Goal: Obtain resource: Obtain resource

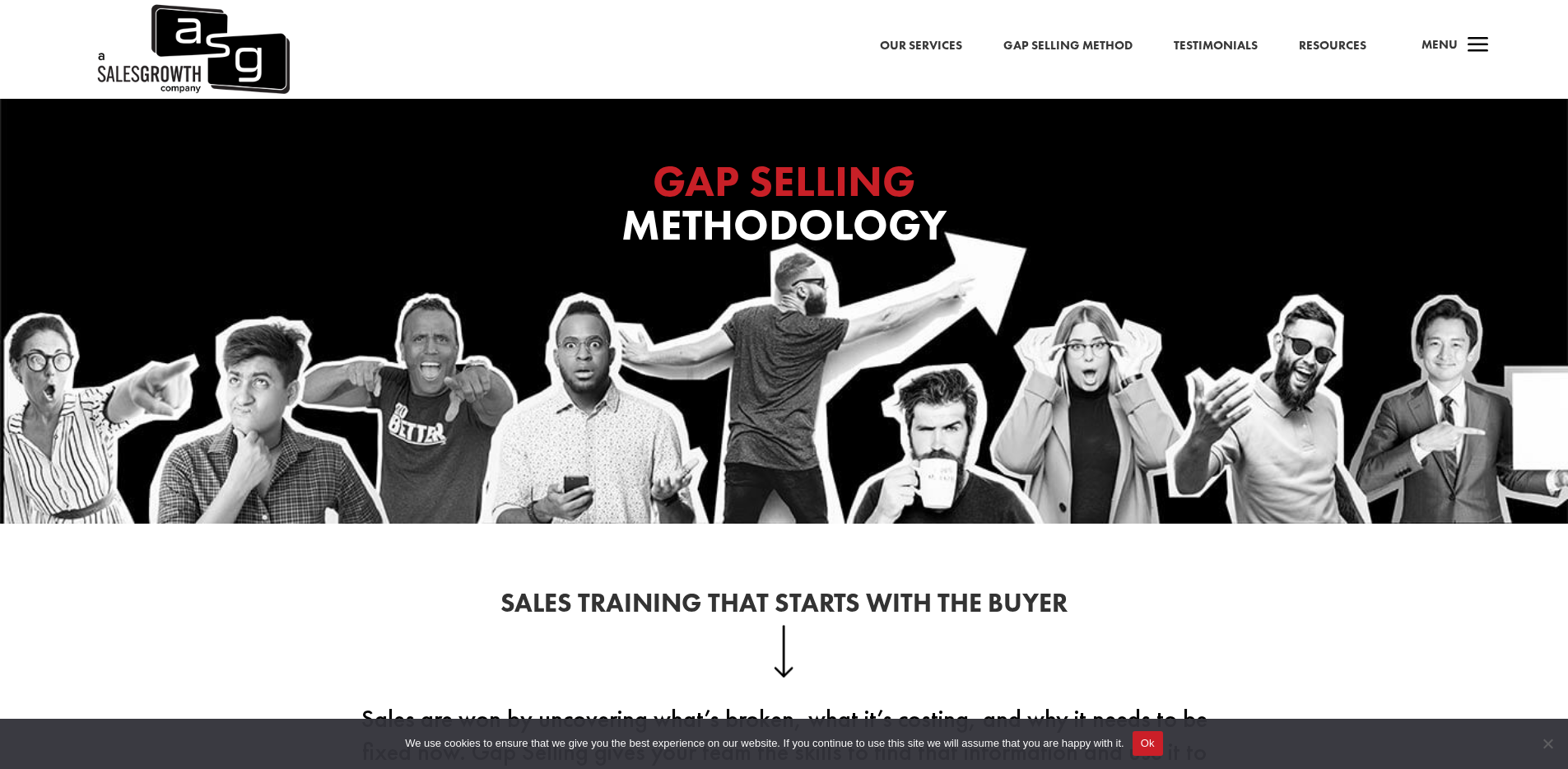
click at [1332, 50] on link "Resources" at bounding box center [1333, 46] width 67 height 21
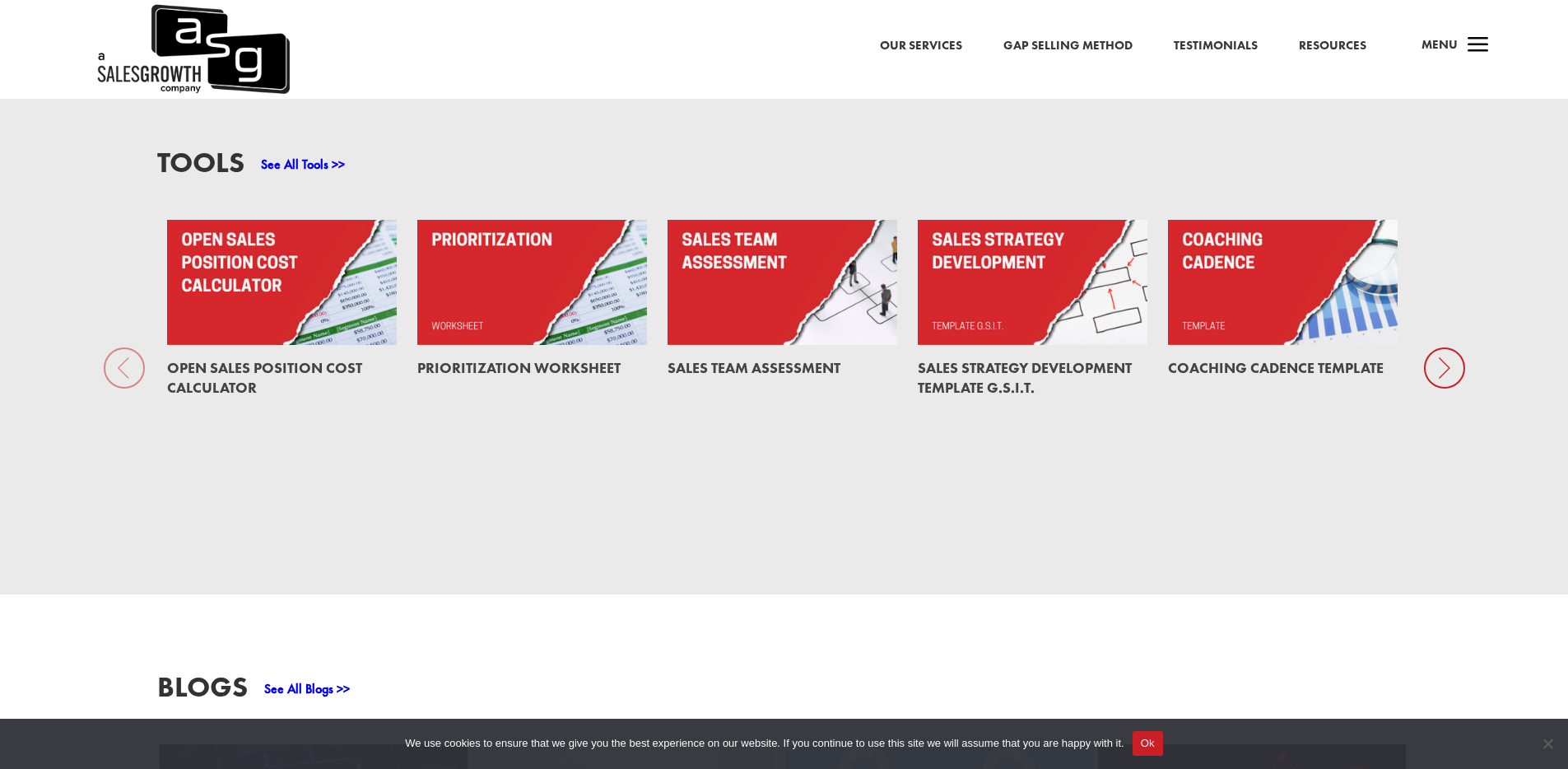
scroll to position [743, 0]
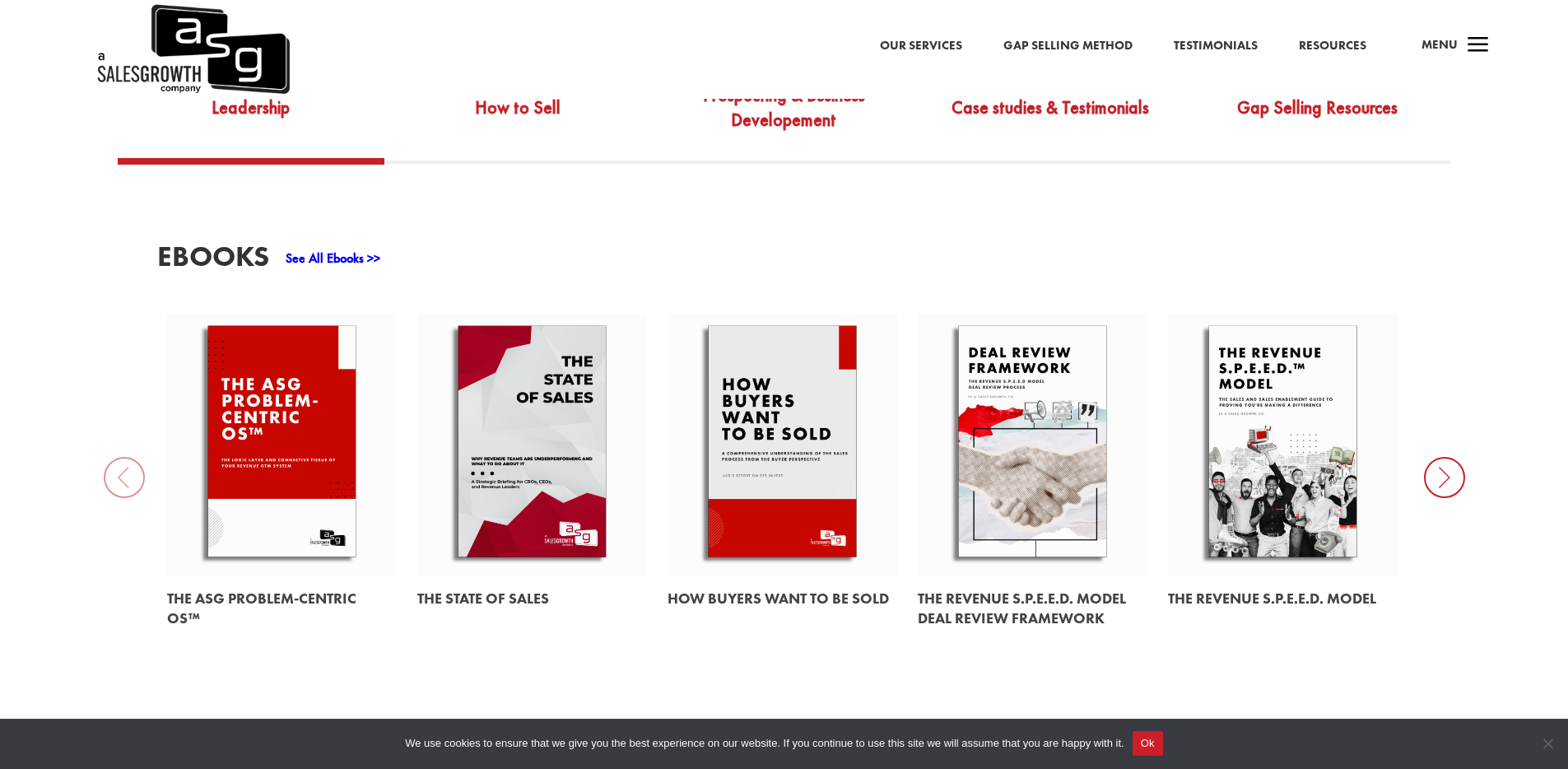
click at [1471, 54] on span "a" at bounding box center [1478, 46] width 33 height 33
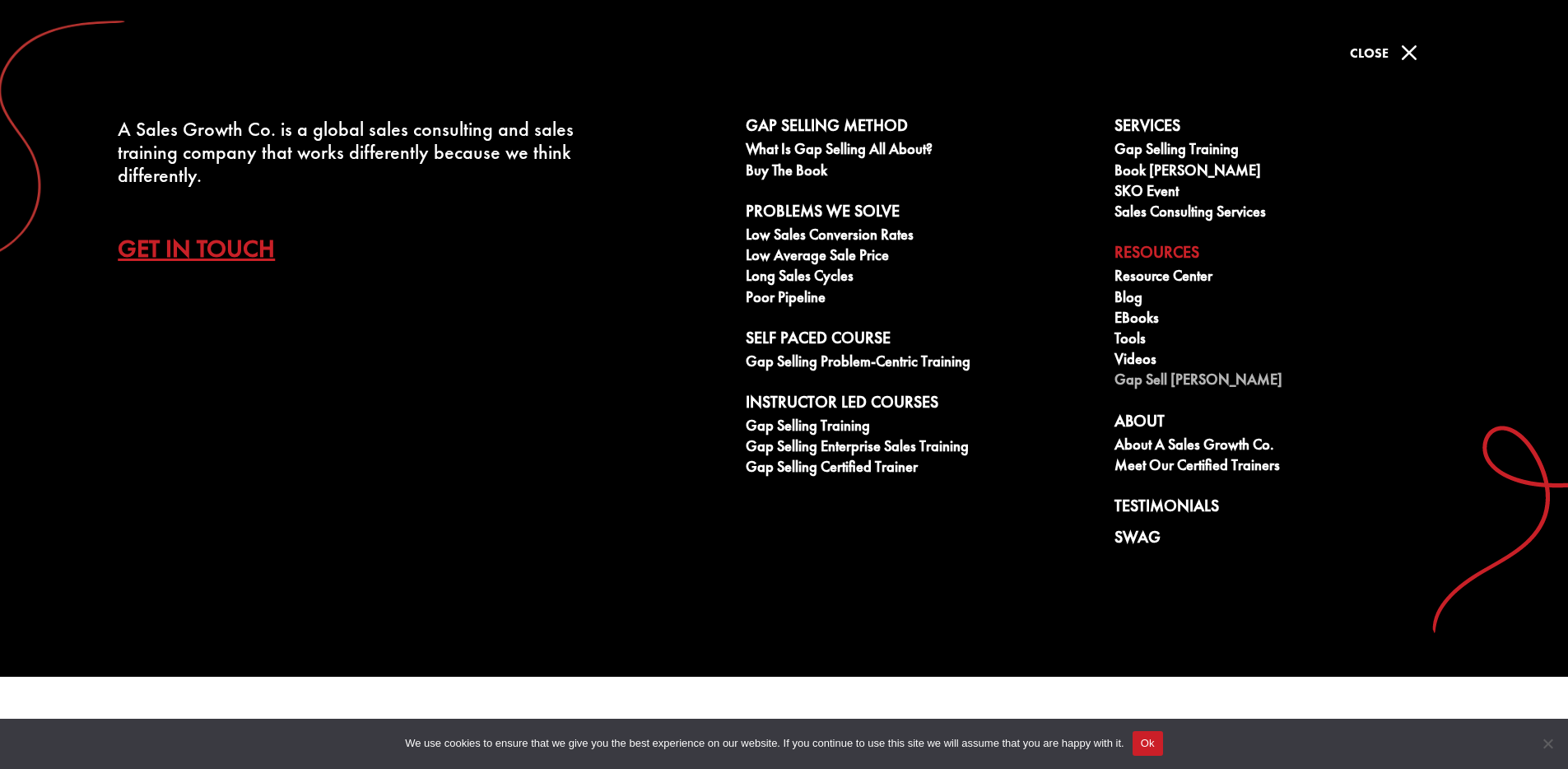
click at [1178, 383] on link "Gap Sell [PERSON_NAME]" at bounding box center [1289, 381] width 351 height 20
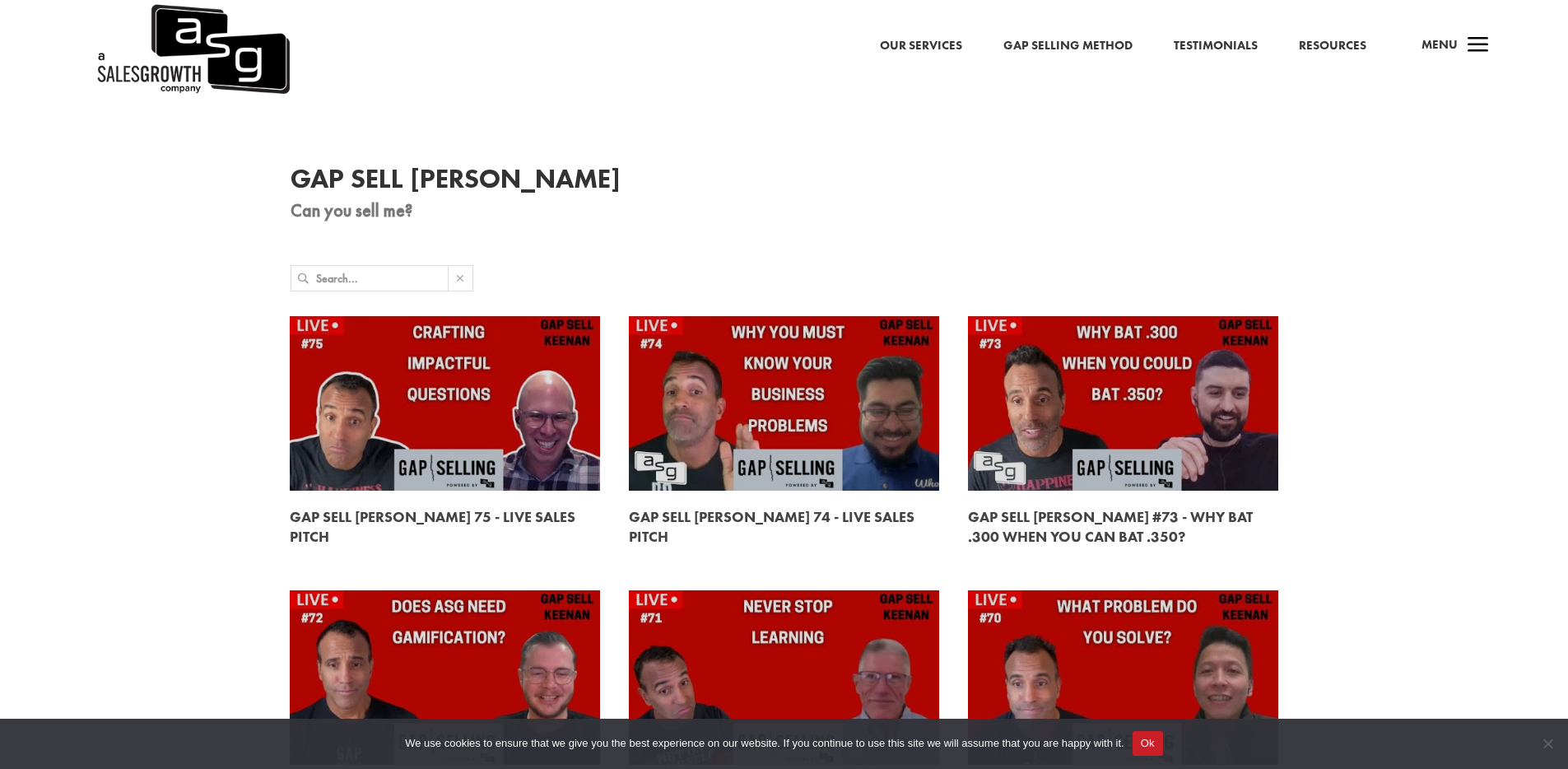
click at [1468, 50] on span "a" at bounding box center [1478, 46] width 33 height 33
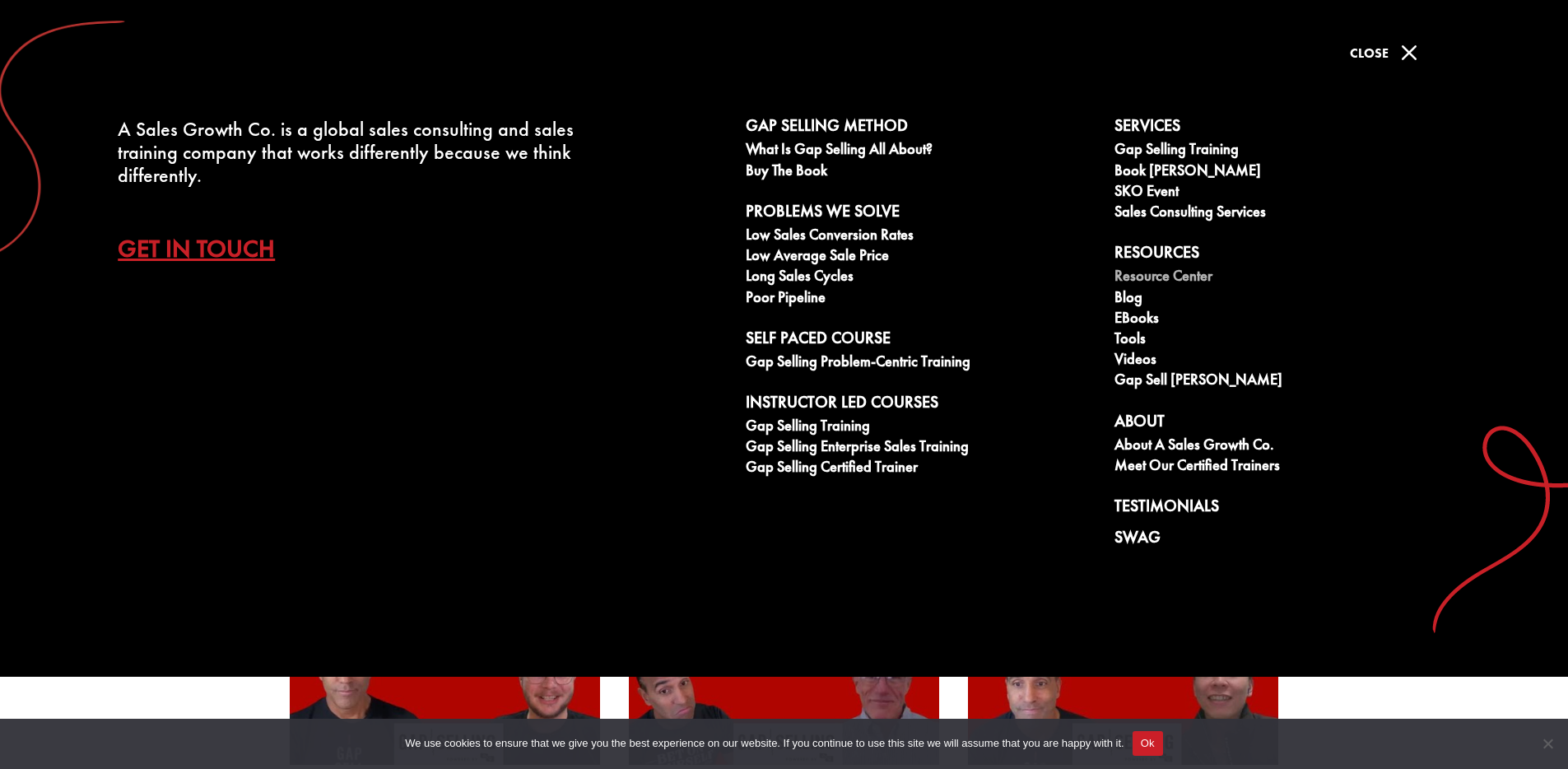
click at [1185, 278] on link "Resource Center" at bounding box center [1289, 278] width 351 height 20
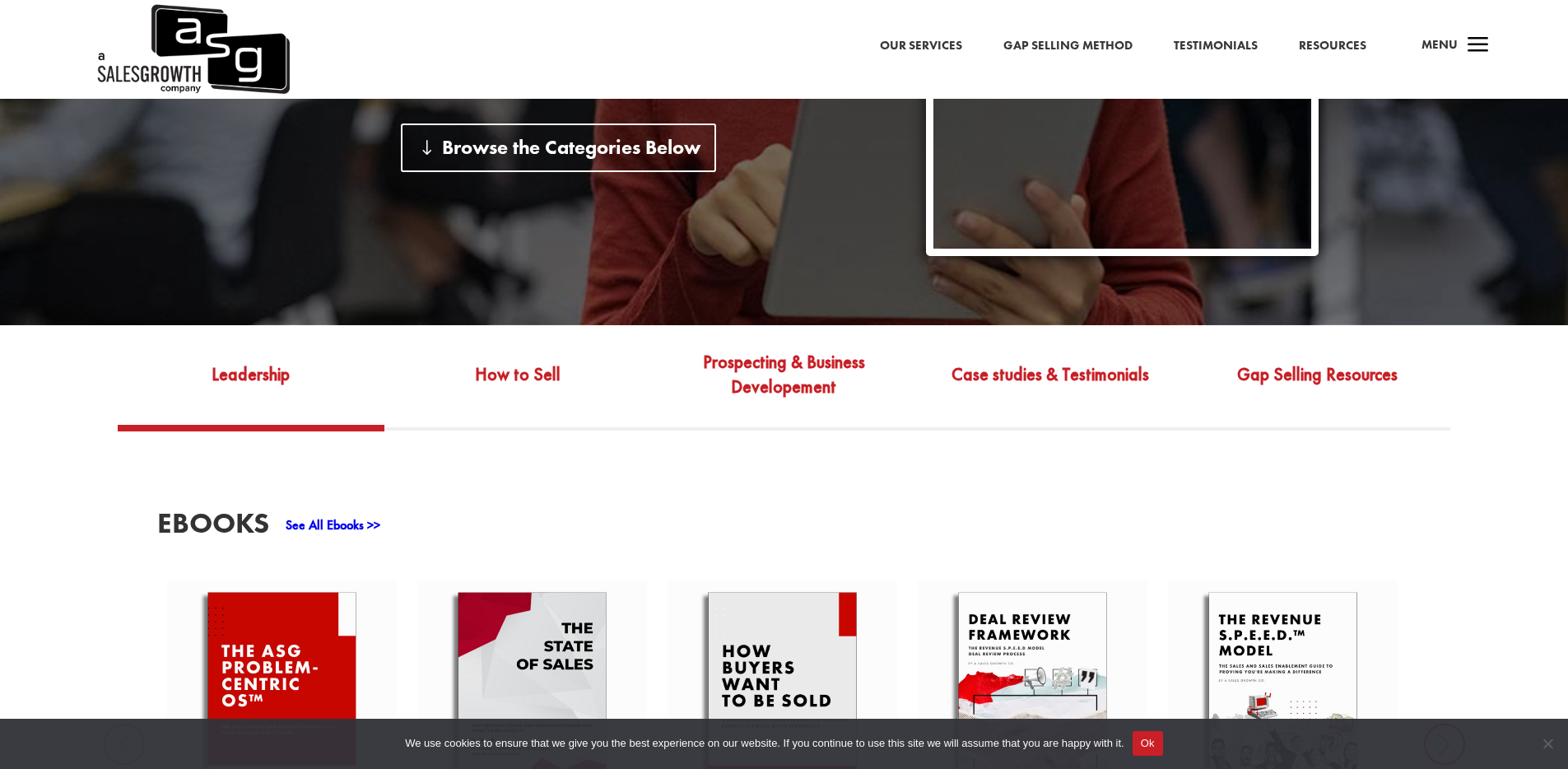
scroll to position [616, 0]
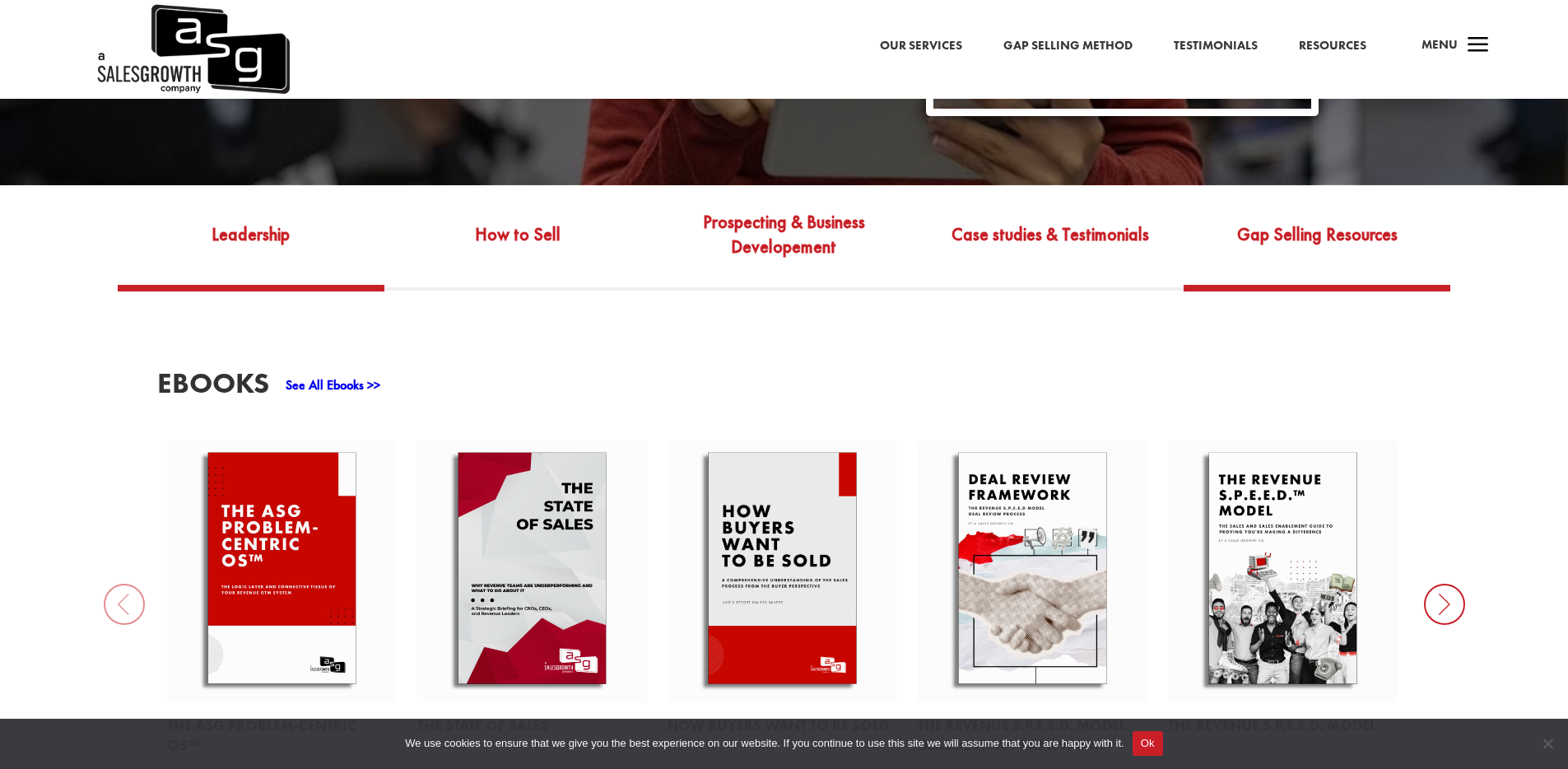
click at [1300, 227] on link "Gap Selling Resources" at bounding box center [1318, 247] width 267 height 78
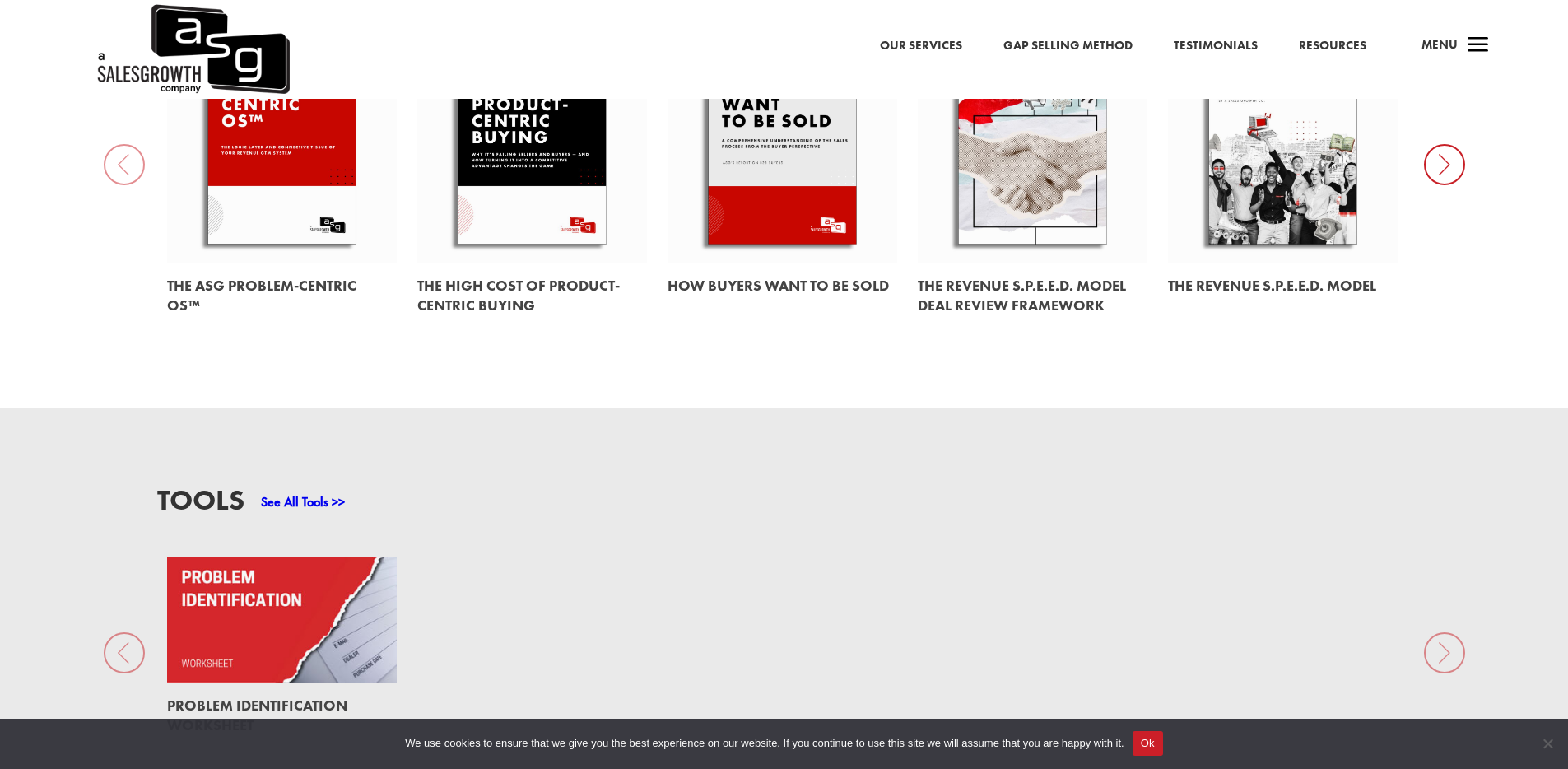
scroll to position [1158, 0]
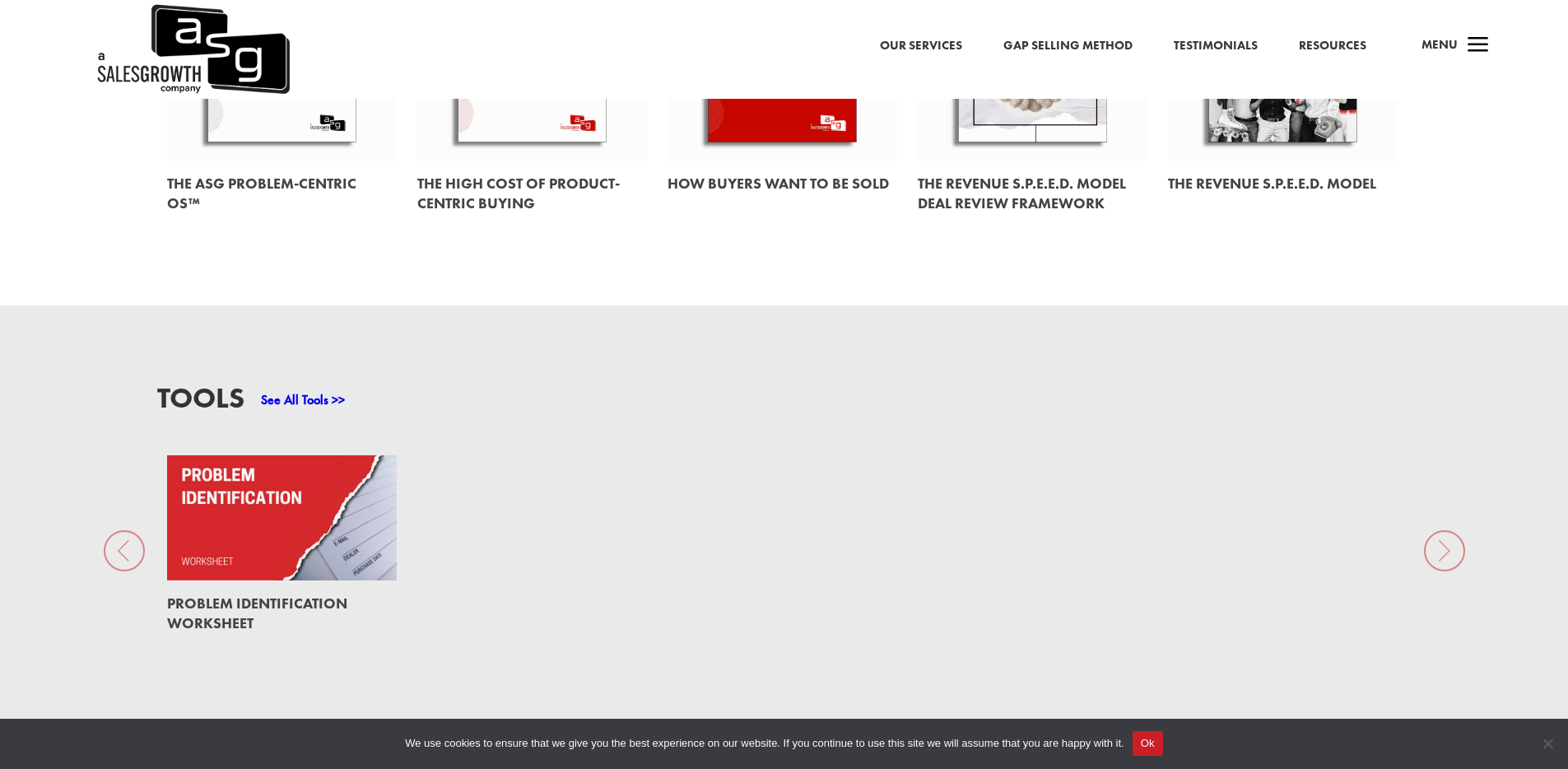
click at [354, 544] on link at bounding box center [282, 518] width 230 height 125
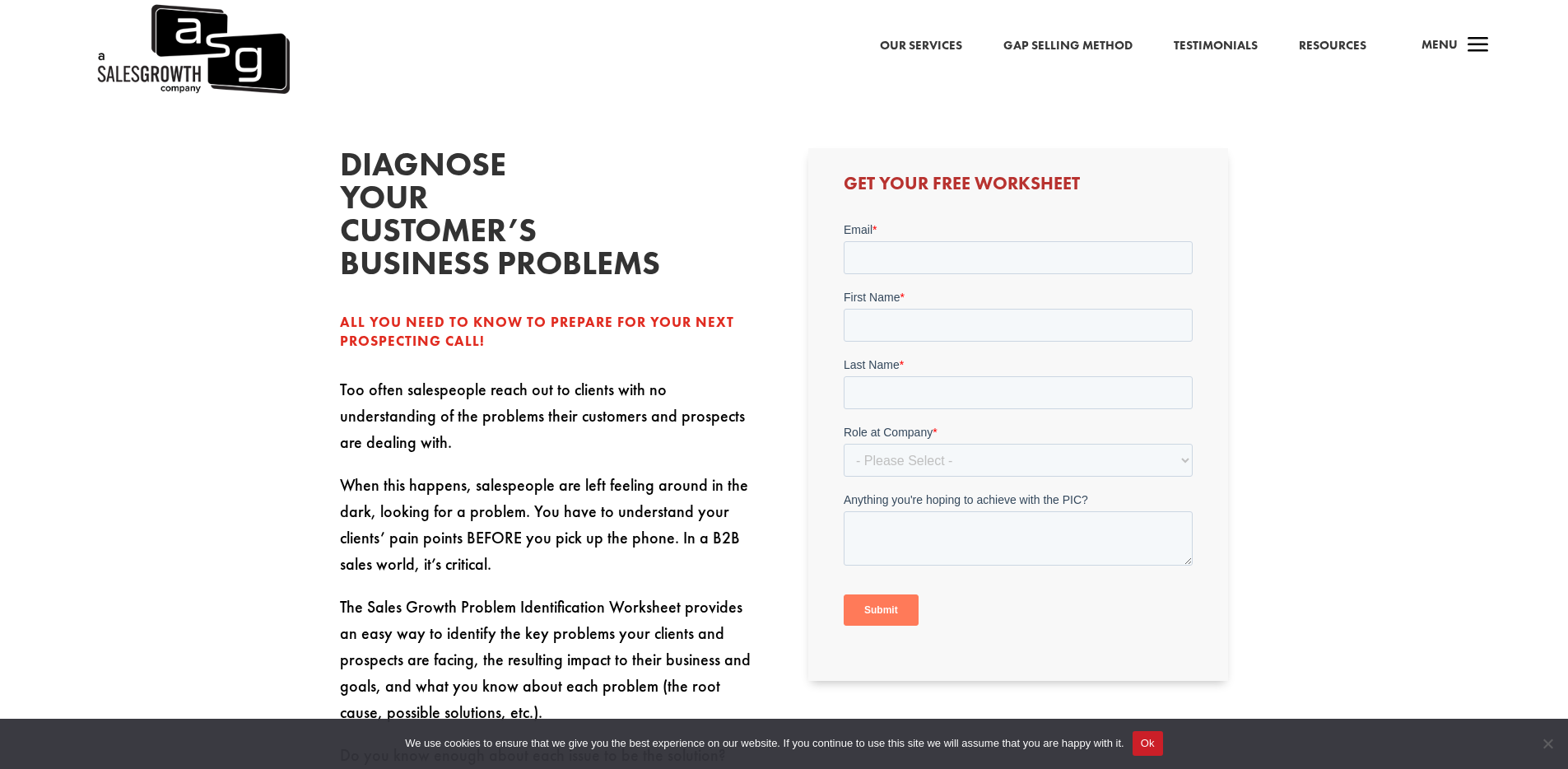
scroll to position [585, 0]
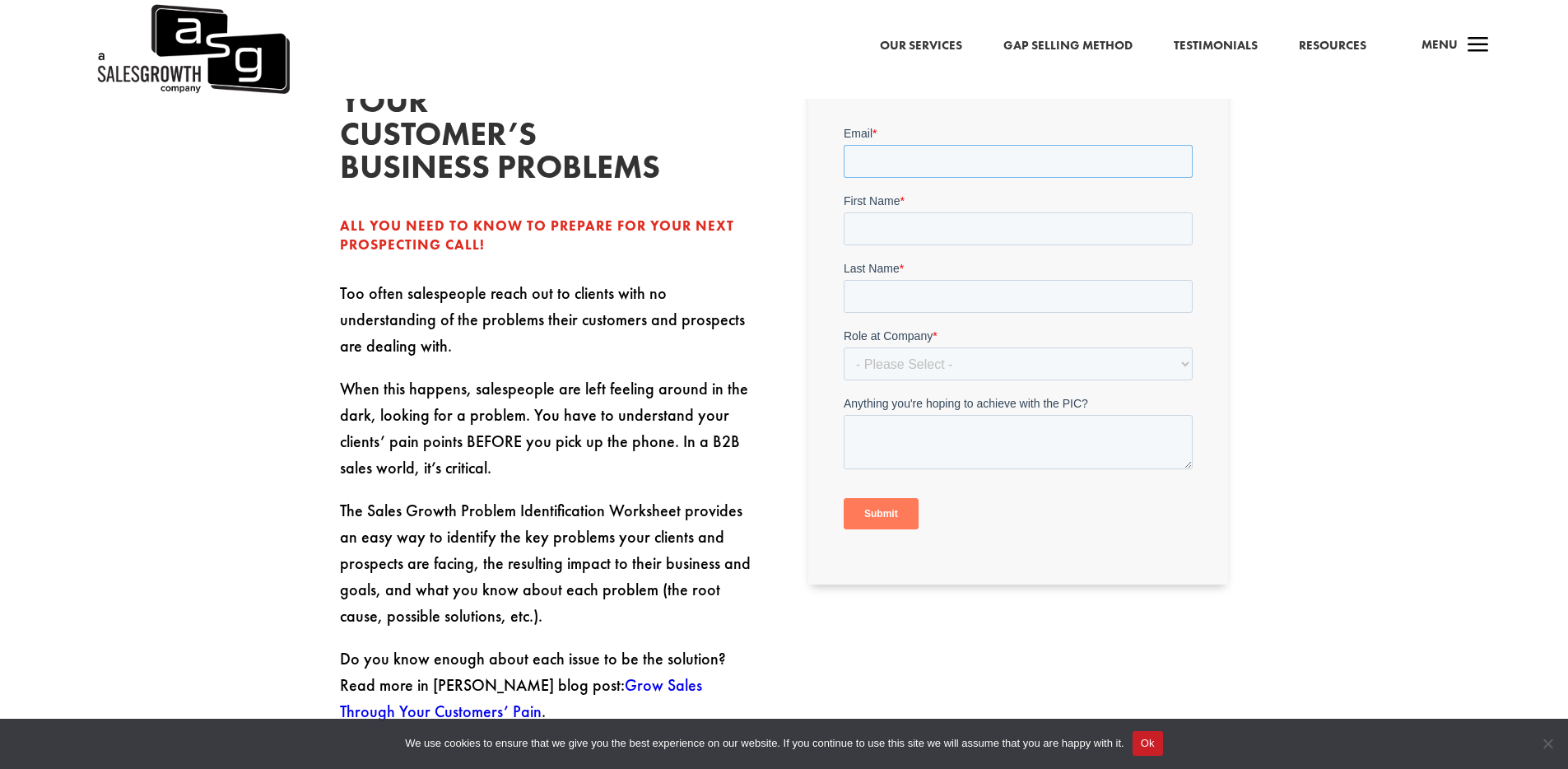
click at [926, 165] on input "Email *" at bounding box center [1018, 161] width 349 height 33
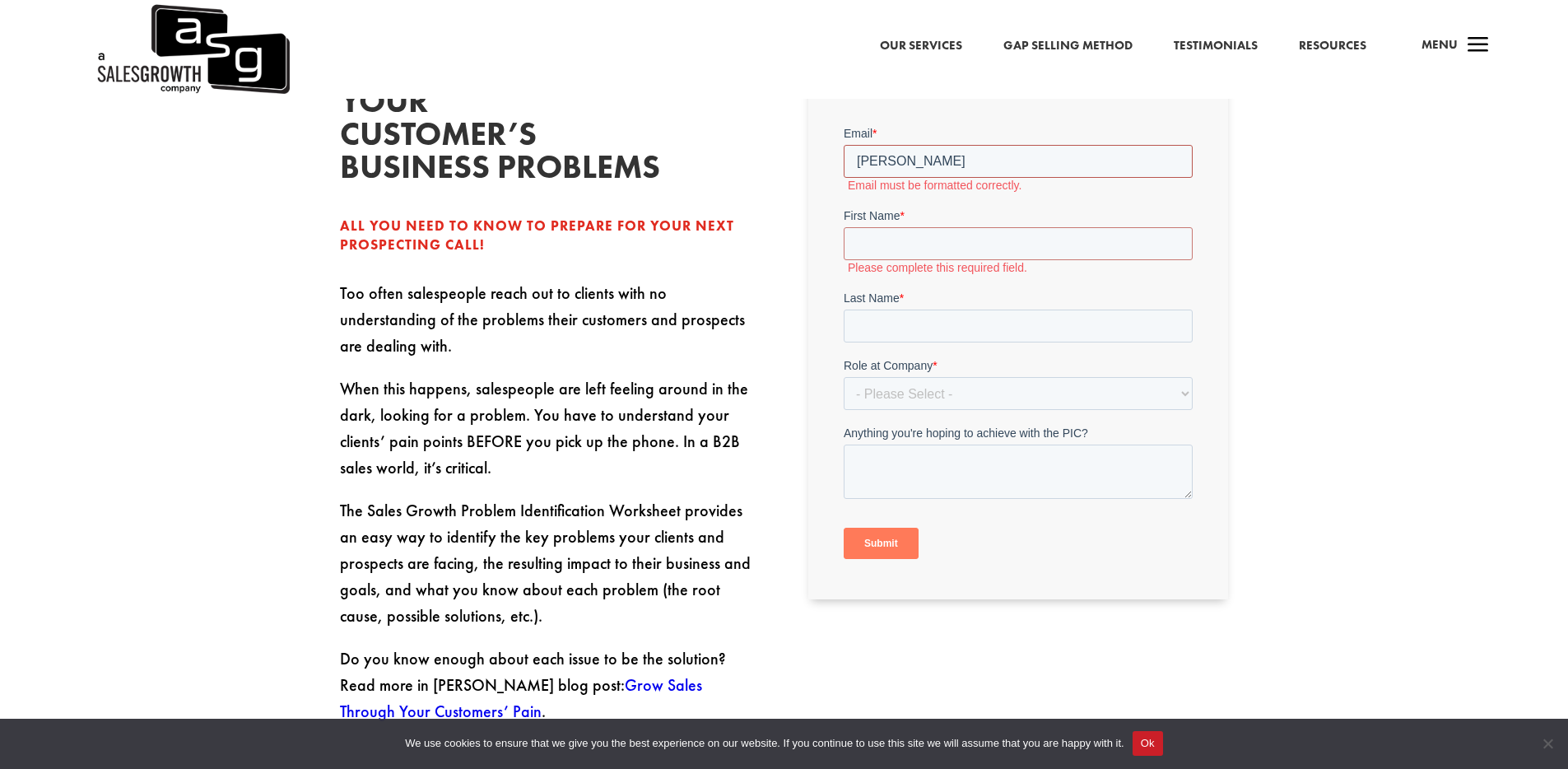
click at [918, 159] on input "[PERSON_NAME]" at bounding box center [1018, 161] width 349 height 33
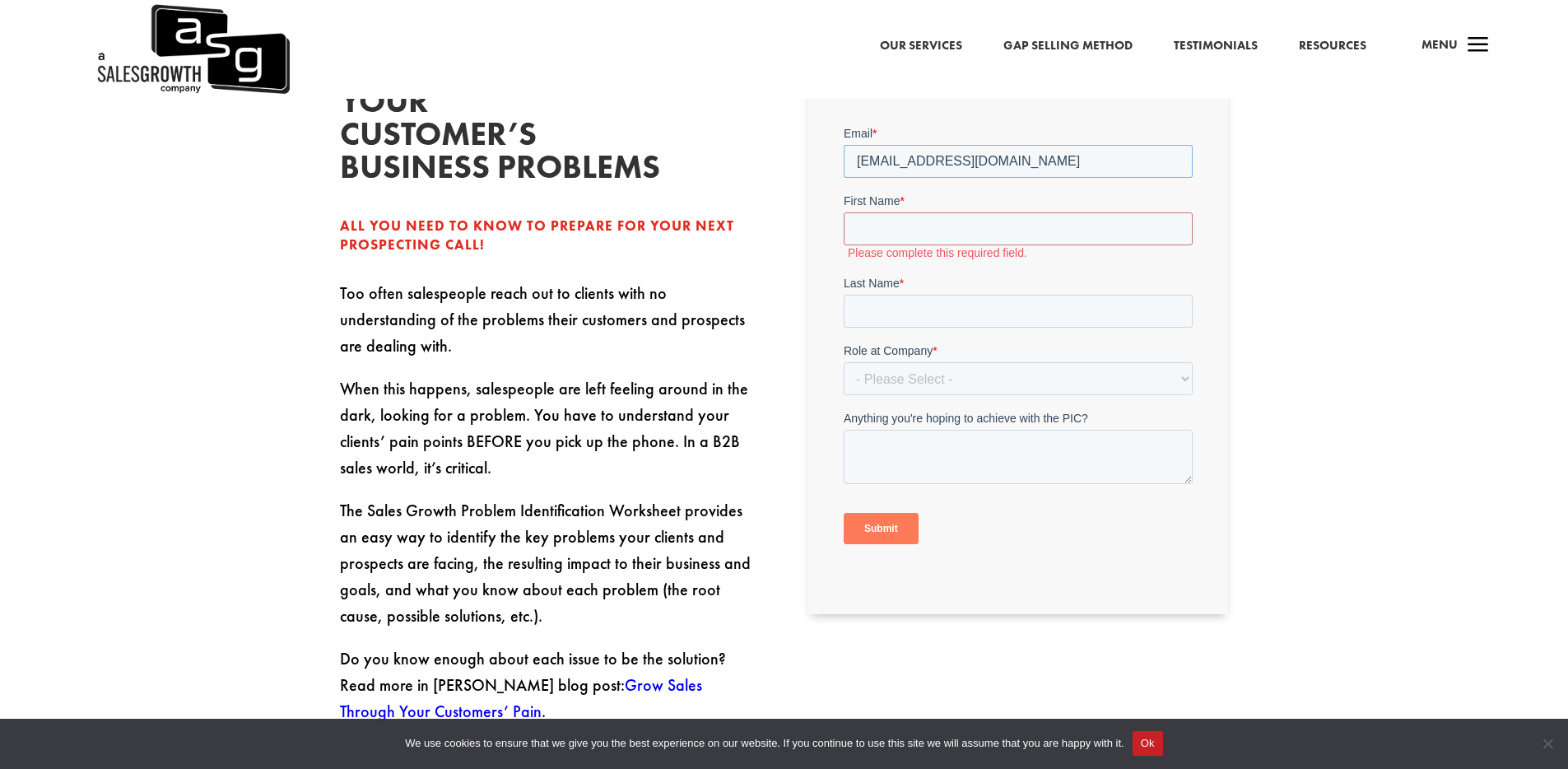
type input "[EMAIL_ADDRESS][DOMAIN_NAME]"
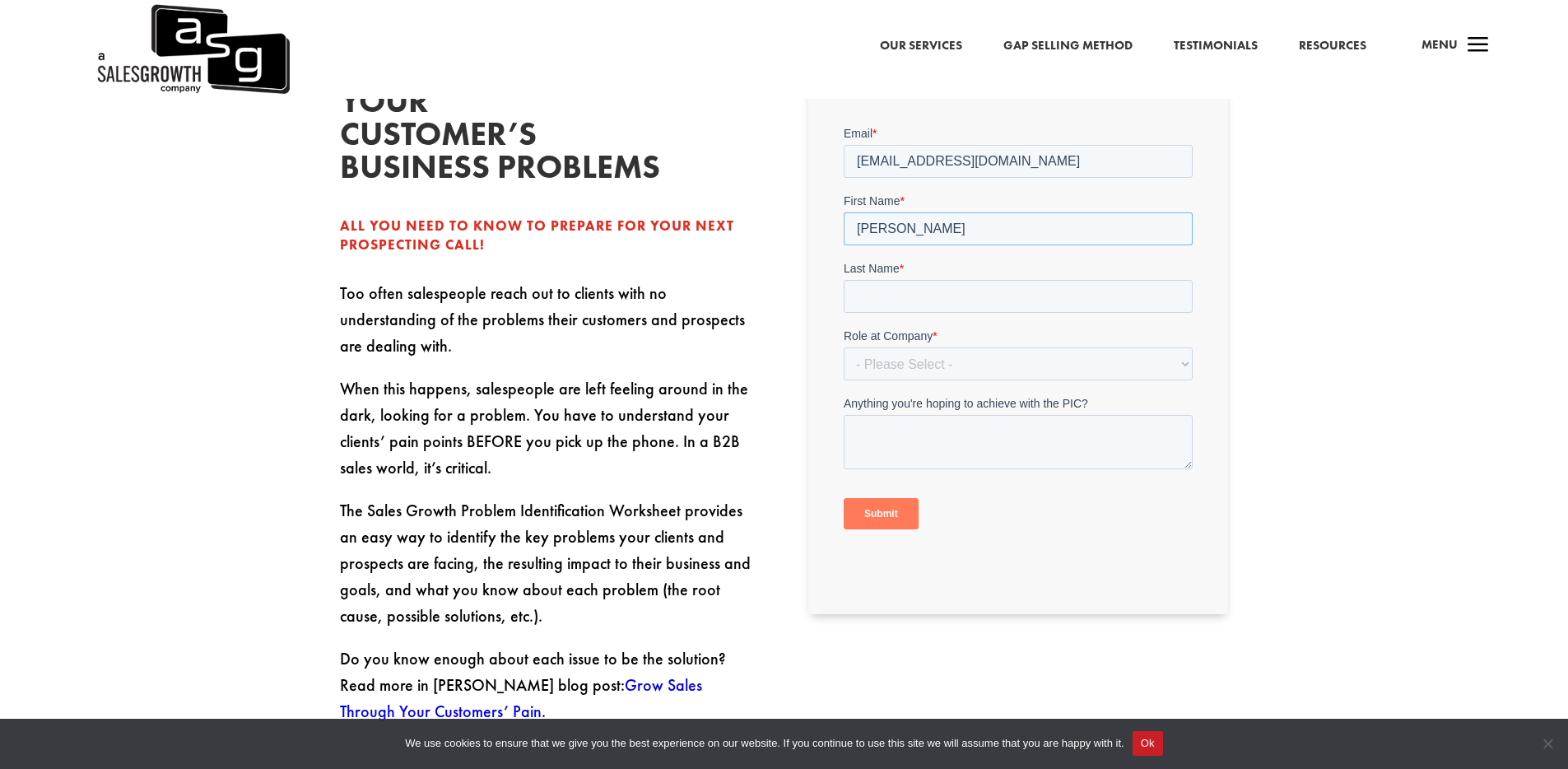
type input "[PERSON_NAME]"
click at [958, 365] on select "- Please Select - C-Level (CRO, CSO, etc) Senior Leadership (VP of Sales, VP of…" at bounding box center [1018, 364] width 349 height 33
select select "C-Level (CRO, CSO, etc)"
click at [844, 348] on select "- Please Select - C-Level (CRO, CSO, etc) Senior Leadership (VP of Sales, VP of…" at bounding box center [1018, 364] width 349 height 33
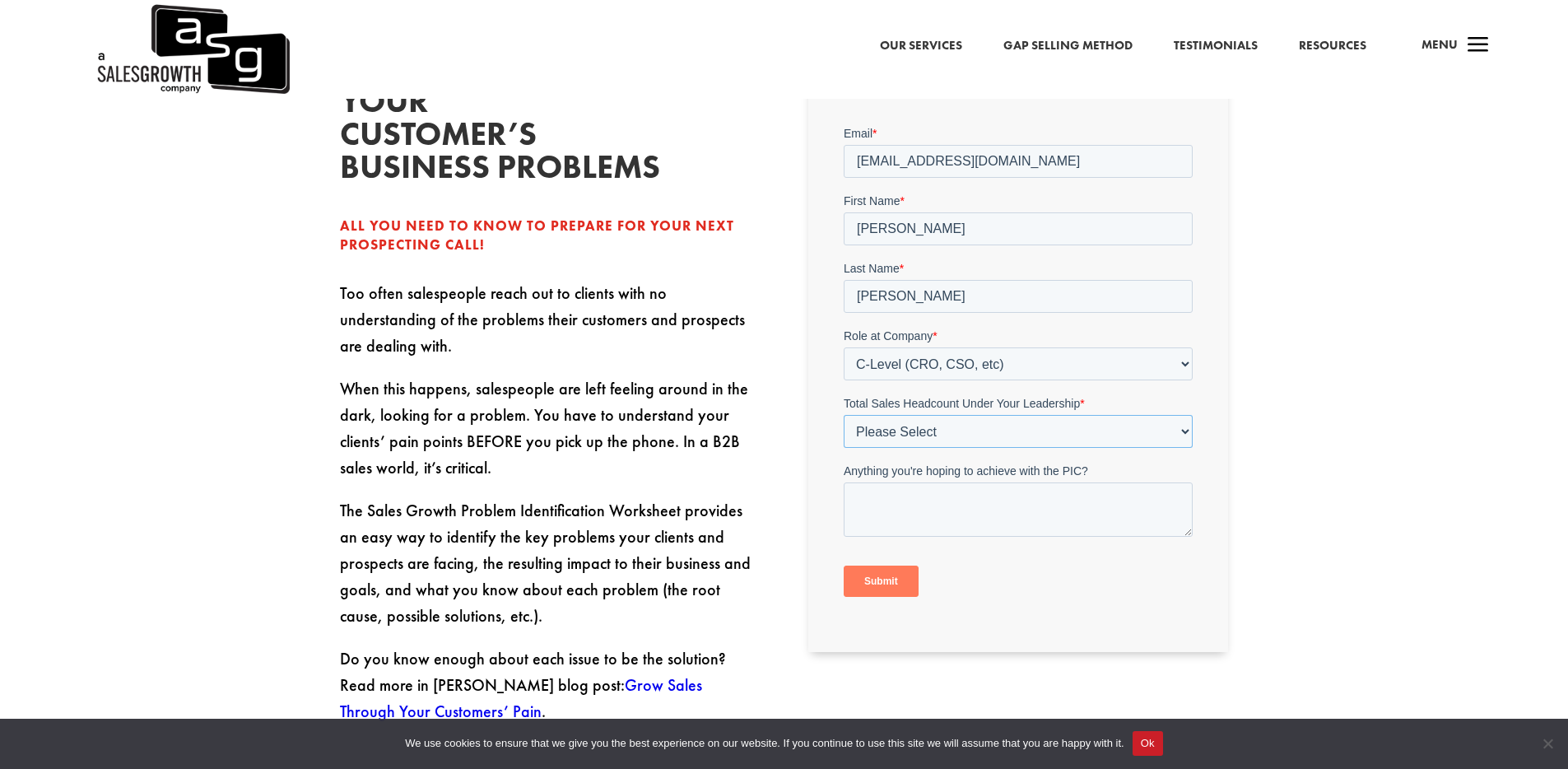
click at [914, 443] on select "Please Select Just Me 1-9 [PHONE_NUMBER] [PHONE_NUMBER]+" at bounding box center [1018, 431] width 349 height 33
select select "Just Me"
click at [844, 415] on select "Please Select Just Me 1-9 [PHONE_NUMBER] [PHONE_NUMBER]+" at bounding box center [1018, 431] width 349 height 33
click at [890, 583] on input "Submit" at bounding box center [881, 581] width 75 height 31
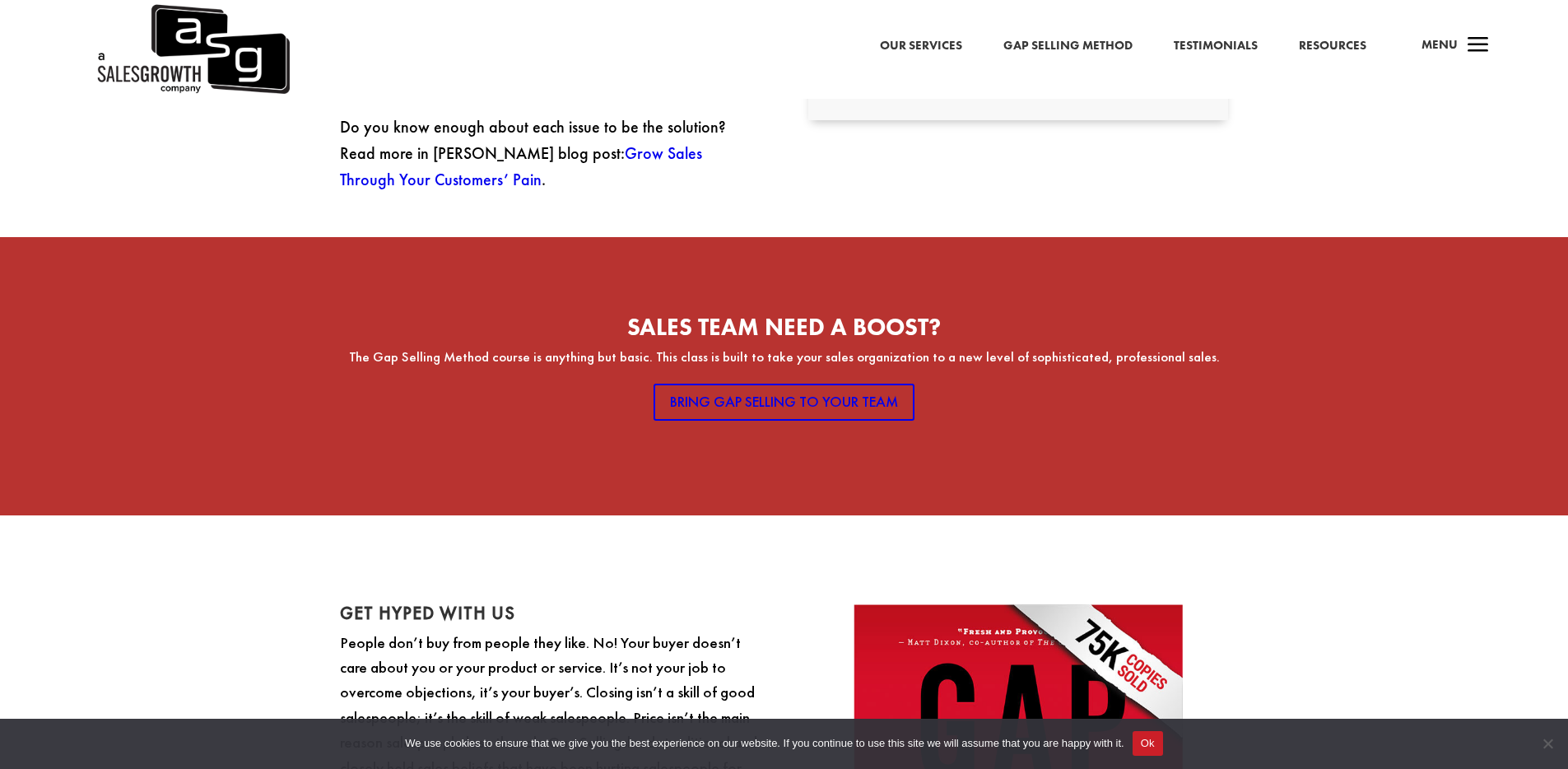
scroll to position [0, 0]
